Goal: Find specific page/section: Find specific page/section

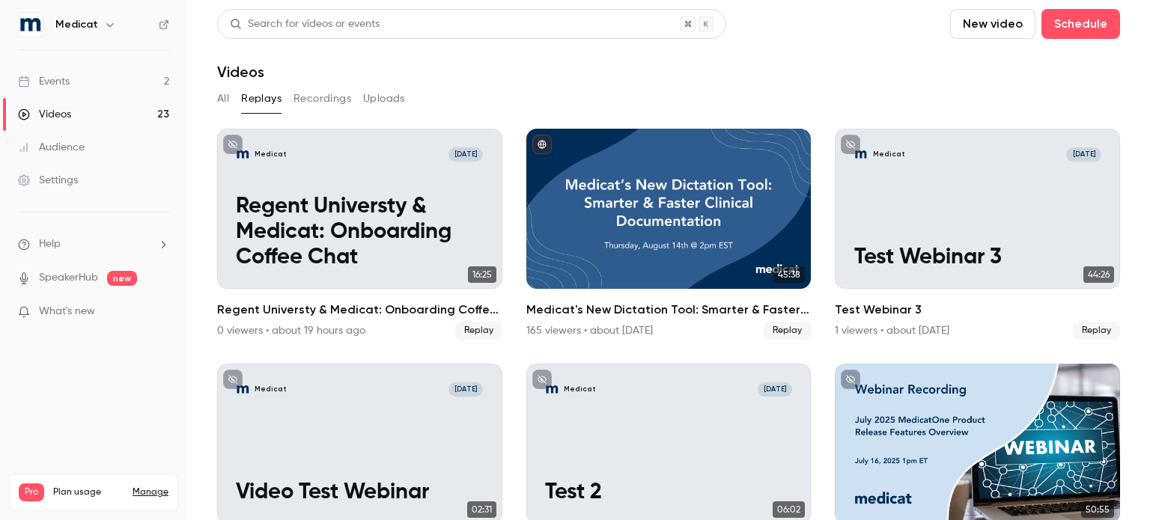
click at [61, 76] on div "Events" at bounding box center [44, 81] width 52 height 15
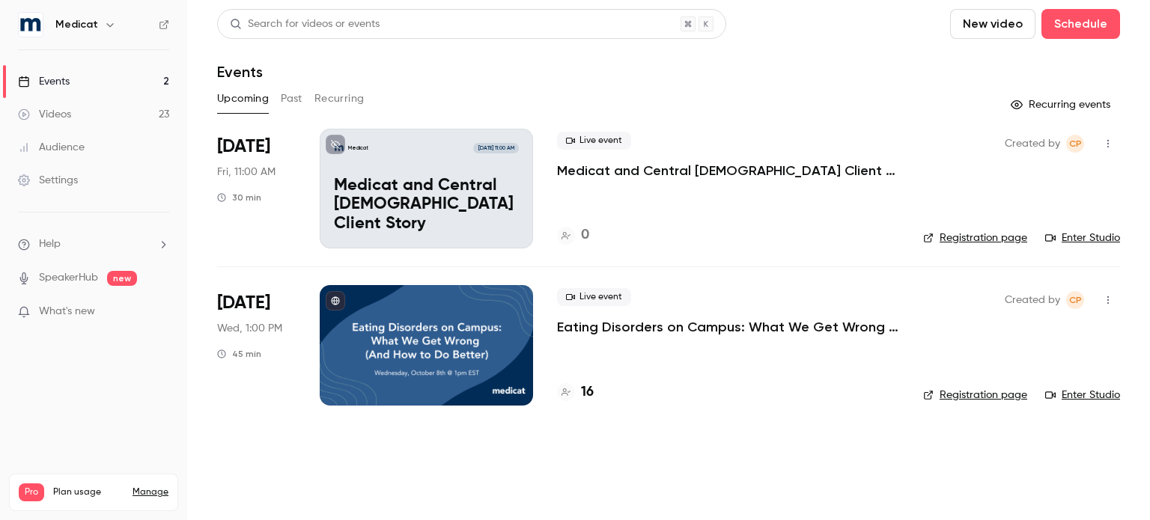
click at [579, 389] on div "16" at bounding box center [575, 392] width 37 height 20
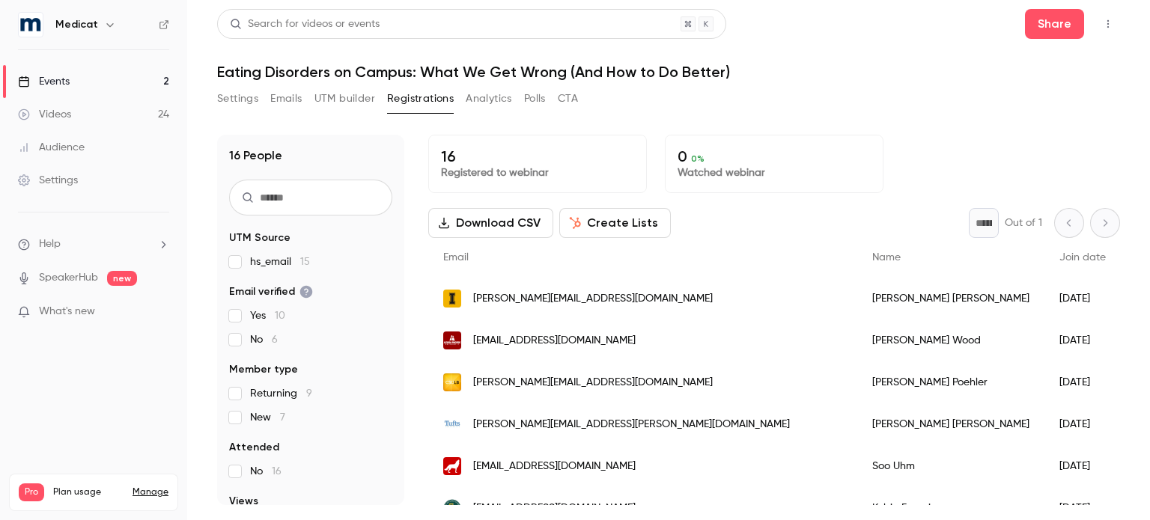
click at [347, 104] on button "UTM builder" at bounding box center [344, 99] width 61 height 24
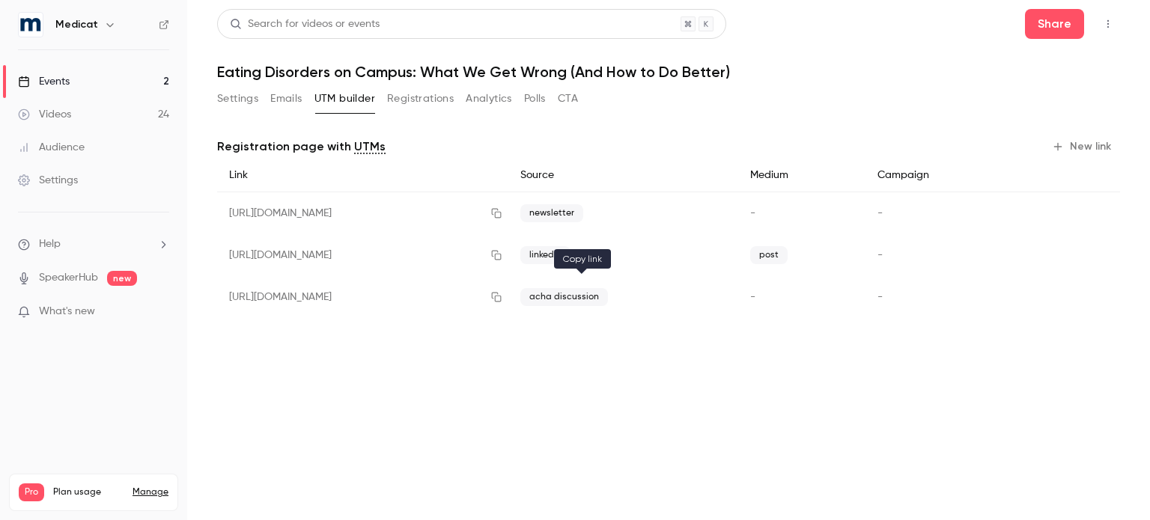
click at [502, 301] on icon "button" at bounding box center [497, 298] width 10 height 10
